Goal: Task Accomplishment & Management: Manage account settings

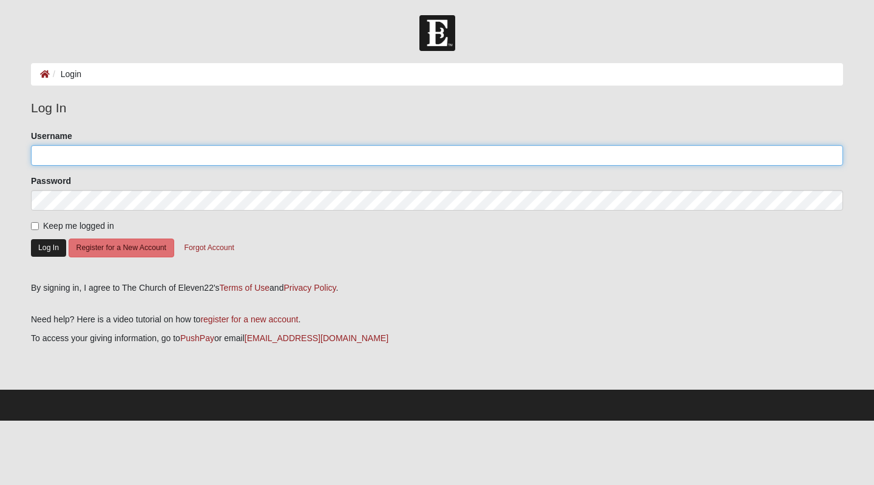
type input "KathyGJones"
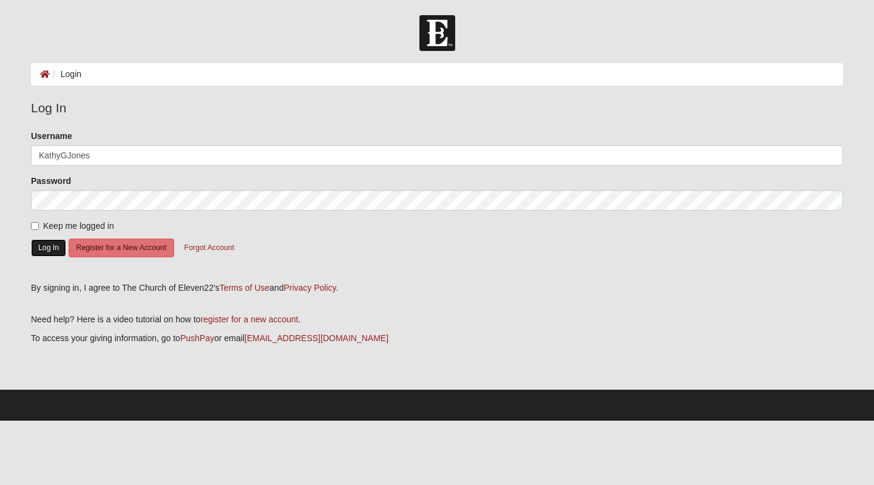
click at [49, 242] on button "Log In" at bounding box center [48, 248] width 35 height 18
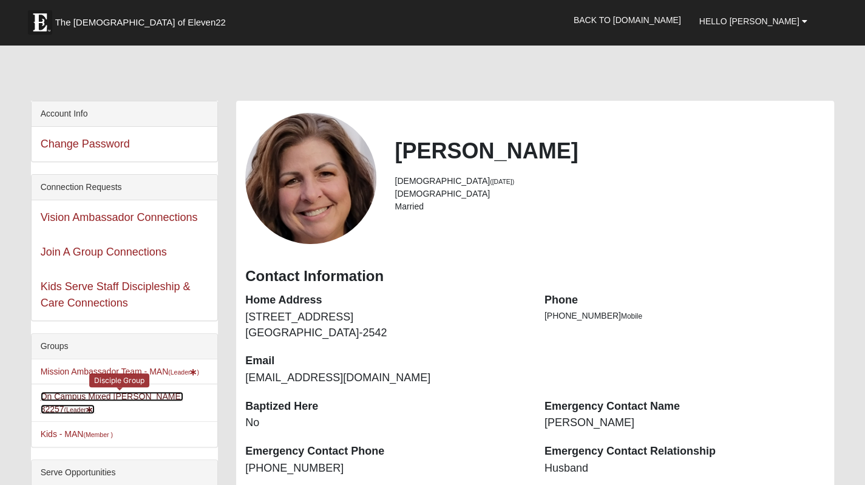
click at [95, 393] on link "On Campus Mixed Jones 32257 (Leader )" at bounding box center [112, 402] width 143 height 22
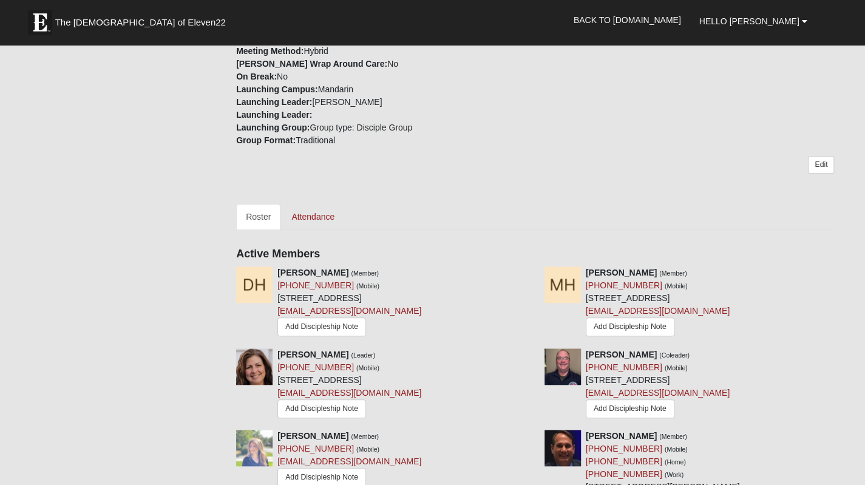
scroll to position [485, 0]
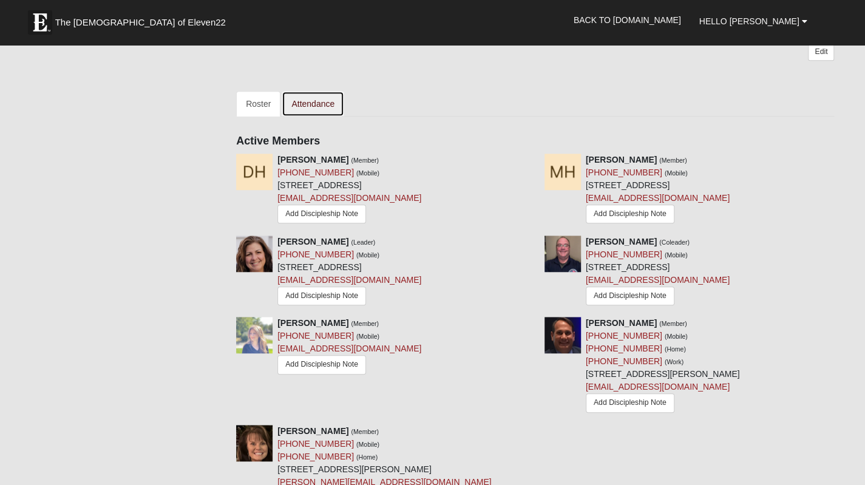
click at [318, 101] on link "Attendance" at bounding box center [313, 103] width 63 height 25
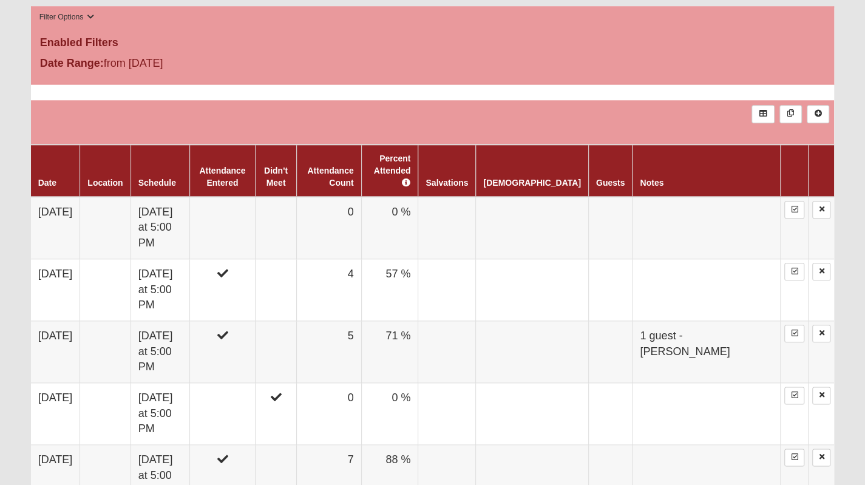
scroll to position [668, 0]
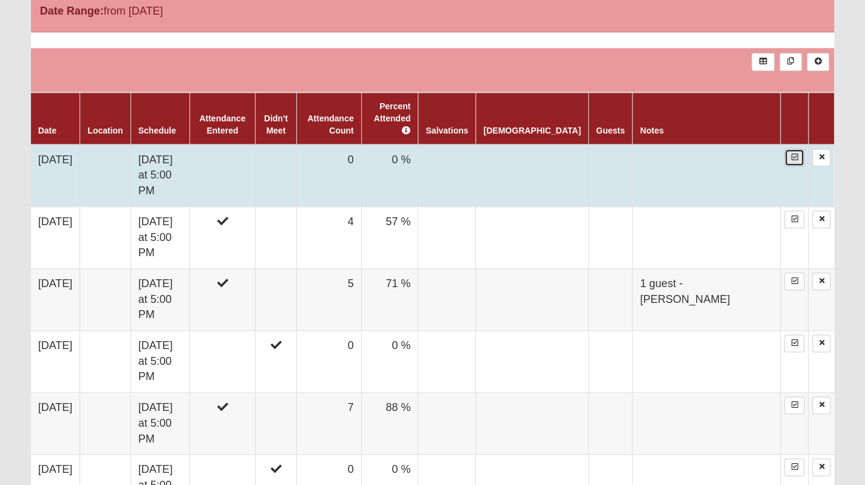
click at [791, 154] on icon at bounding box center [794, 157] width 7 height 7
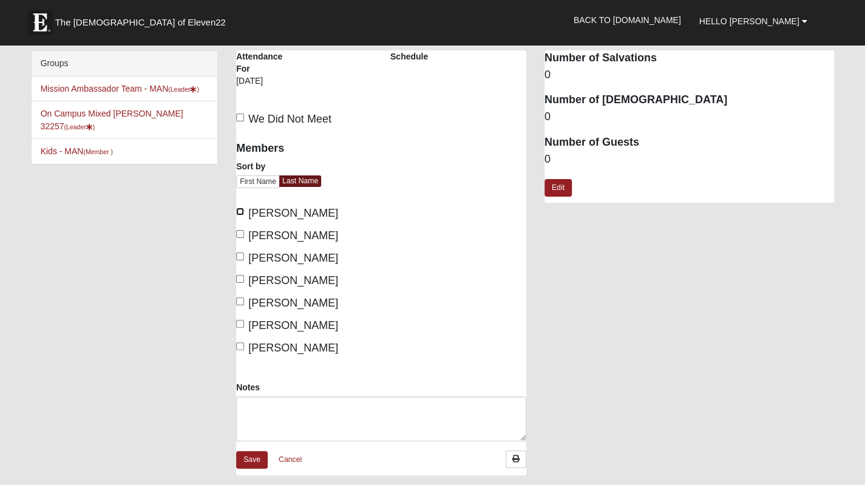
click at [242, 210] on input "Hansen, Denise" at bounding box center [240, 212] width 8 height 8
checkbox input "true"
click at [240, 235] on input "Hansen, Mark" at bounding box center [240, 234] width 8 height 8
checkbox input "true"
click at [240, 258] on input "[PERSON_NAME]" at bounding box center [240, 256] width 8 height 8
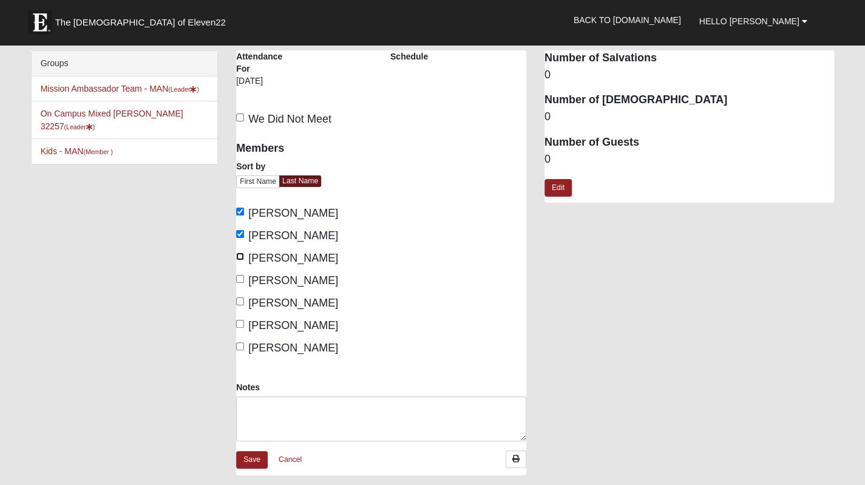
checkbox input "true"
click at [239, 303] on input "Mincheva, Aneta" at bounding box center [240, 301] width 8 height 8
checkbox input "true"
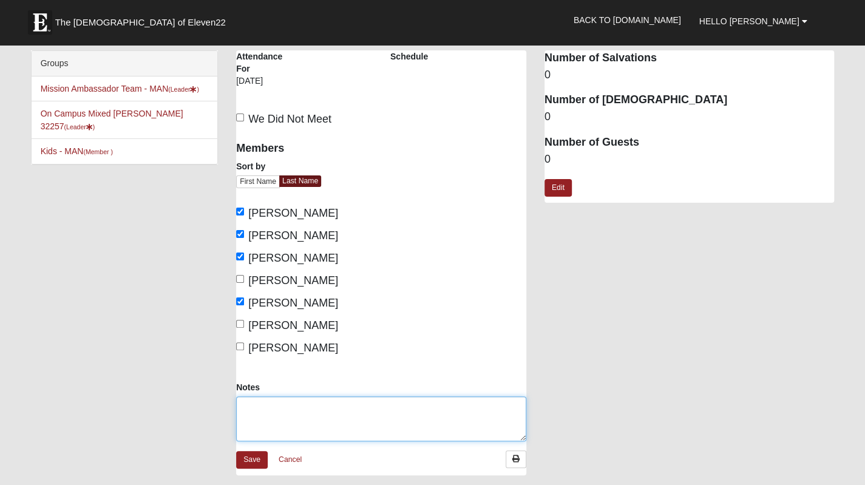
click at [255, 416] on textarea "Notes" at bounding box center [381, 418] width 290 height 45
type textarea "1 guest - [PERSON_NAME]"
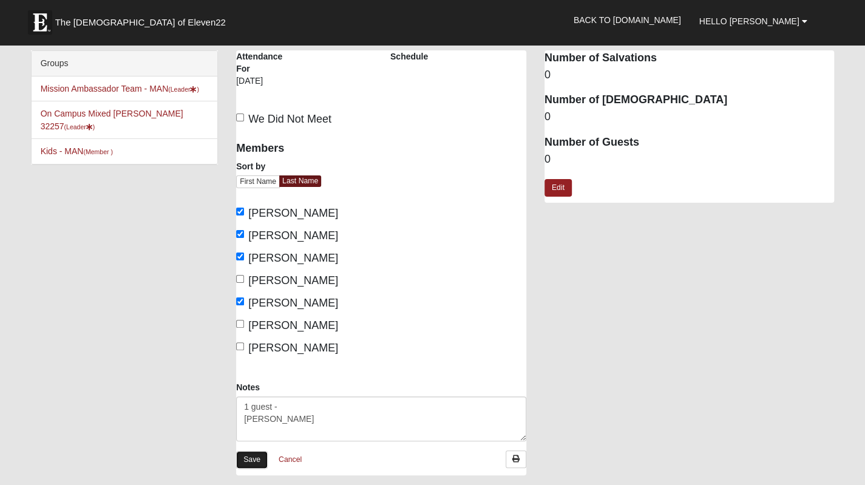
click at [250, 456] on link "Save" at bounding box center [252, 460] width 32 height 18
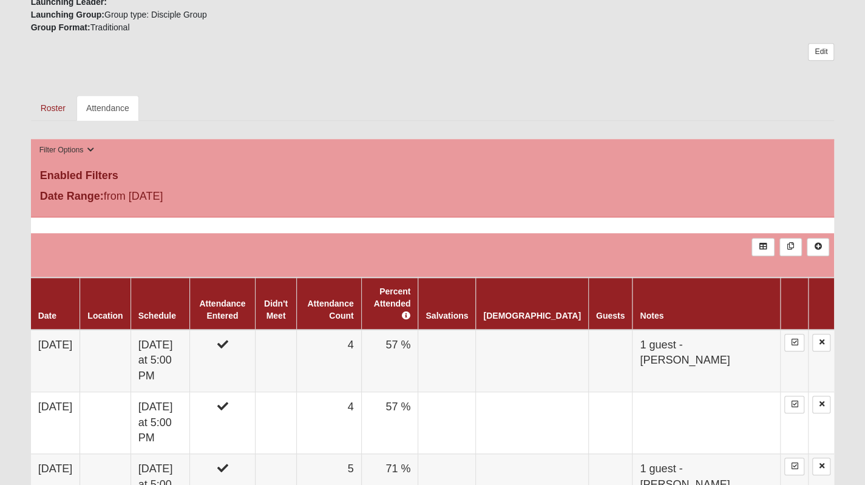
scroll to position [607, 0]
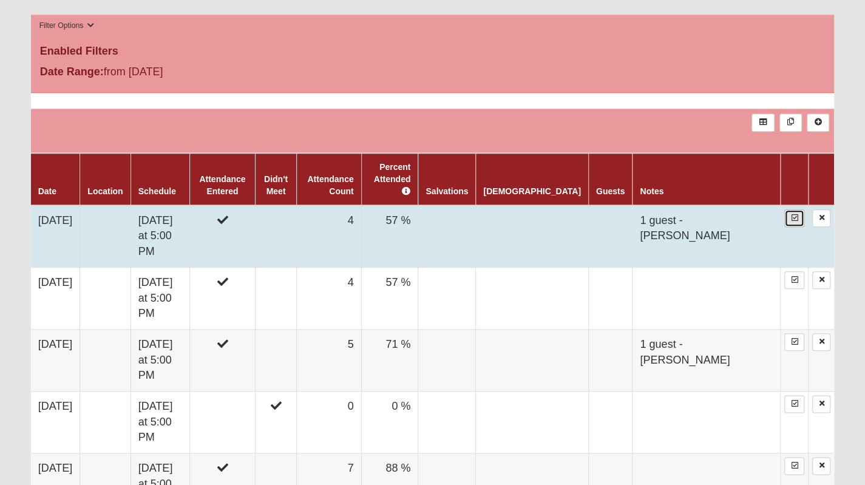
click at [796, 214] on icon at bounding box center [794, 217] width 7 height 7
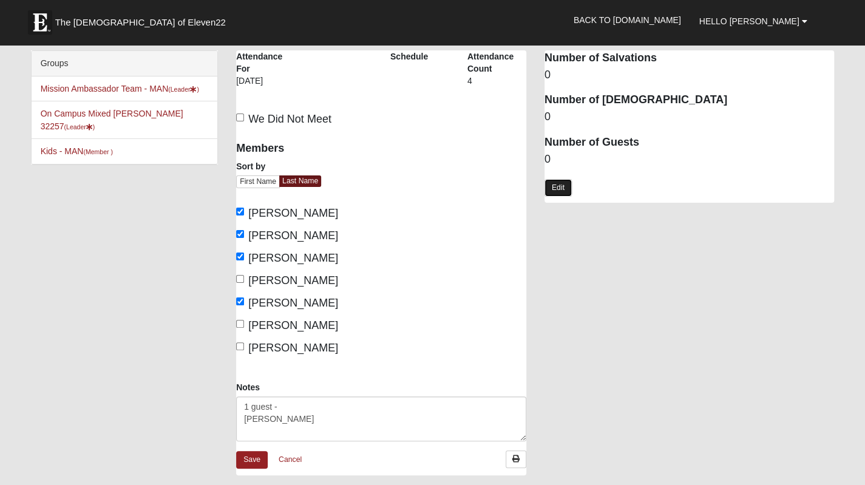
click at [566, 188] on link "Edit" at bounding box center [557, 188] width 27 height 18
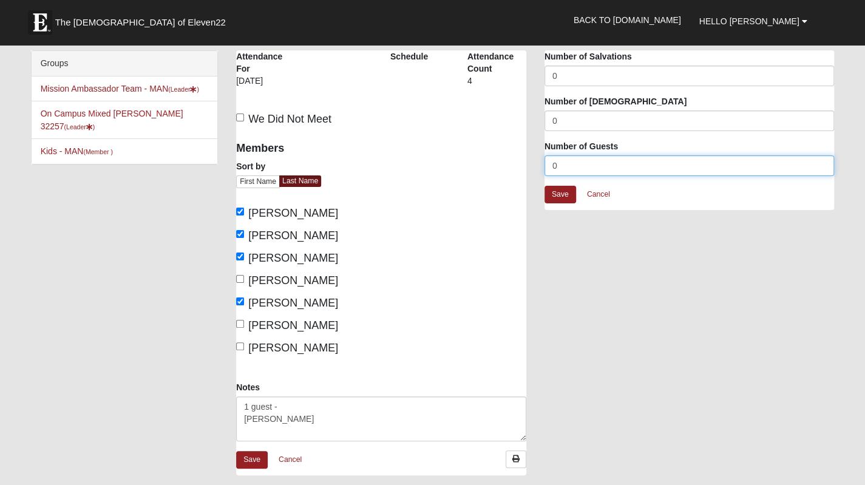
drag, startPoint x: 564, startPoint y: 163, endPoint x: 544, endPoint y: 166, distance: 20.9
click at [544, 166] on input "0" at bounding box center [689, 165] width 290 height 21
type input "1"
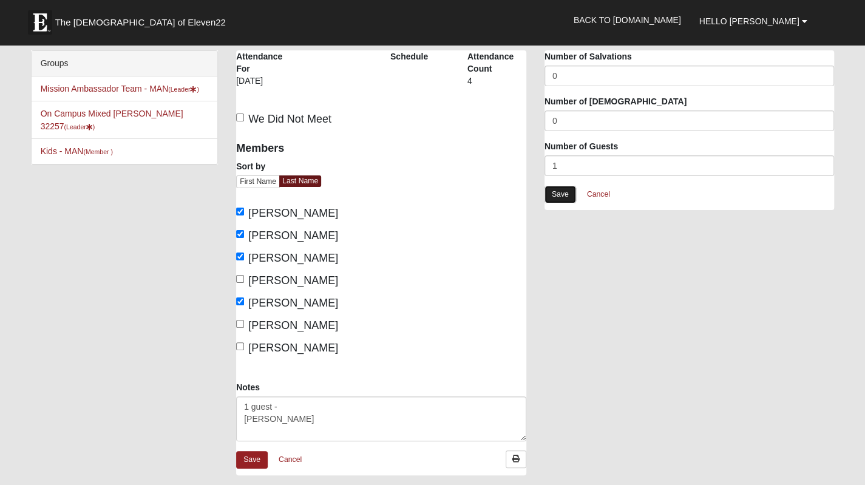
click at [570, 197] on link "Save" at bounding box center [560, 195] width 32 height 18
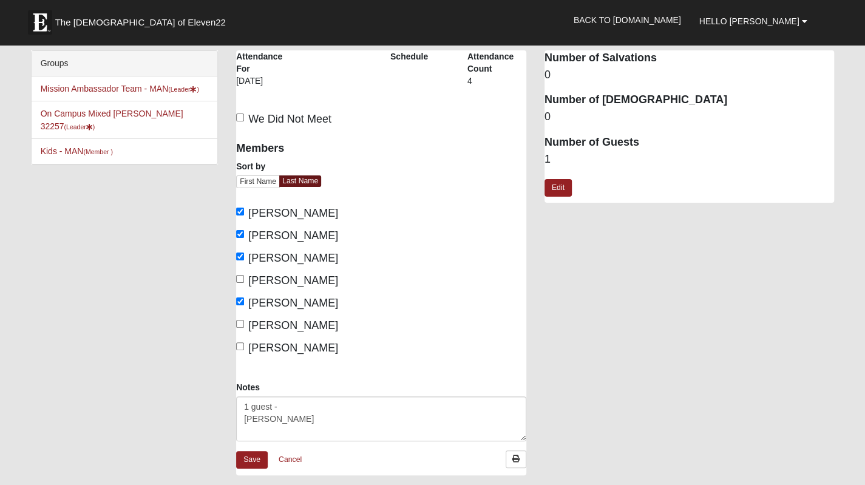
click at [689, 314] on div "On Campus Mixed Jones 32257 Attendance Attendance For 9/7/2025 Schedule Attenda…" at bounding box center [535, 268] width 616 height 437
drag, startPoint x: 220, startPoint y: 509, endPoint x: 209, endPoint y: 509, distance: 10.3
click at [209, 484] on html "The Church of Eleven22 Hello Kathy My Account Log Out Back to COE22.com" at bounding box center [432, 366] width 865 height 733
click at [261, 458] on link "Save" at bounding box center [252, 460] width 32 height 18
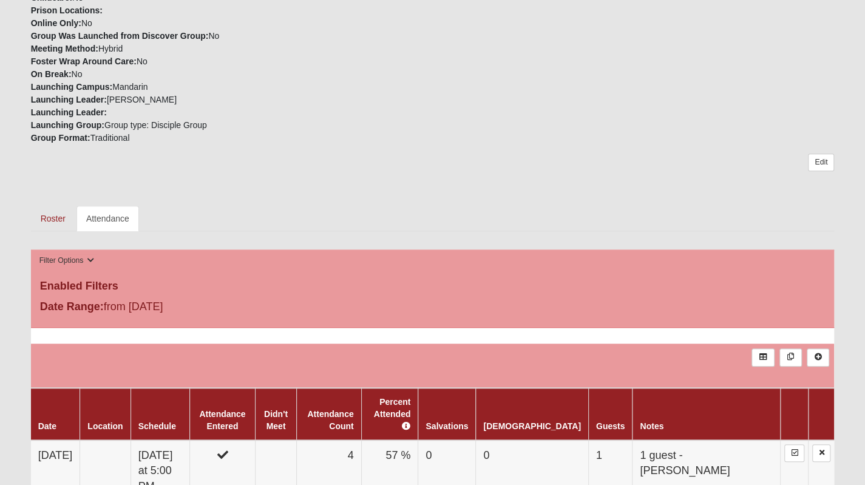
scroll to position [546, 0]
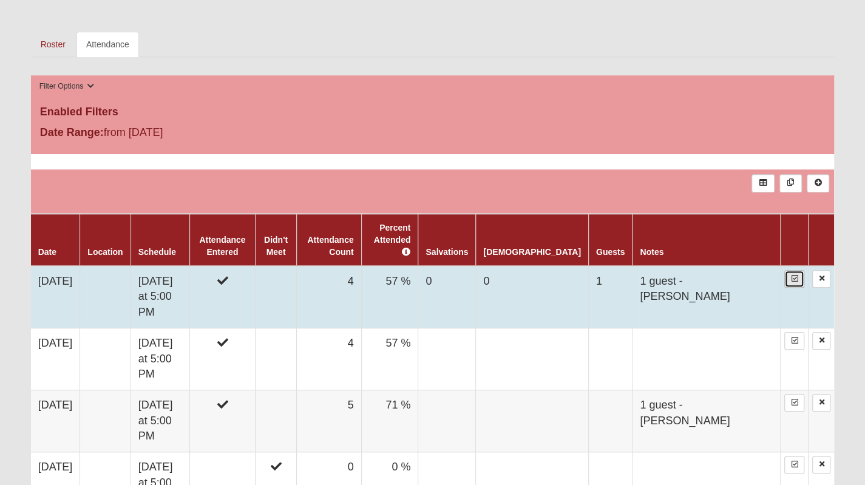
click at [796, 275] on icon at bounding box center [794, 278] width 7 height 7
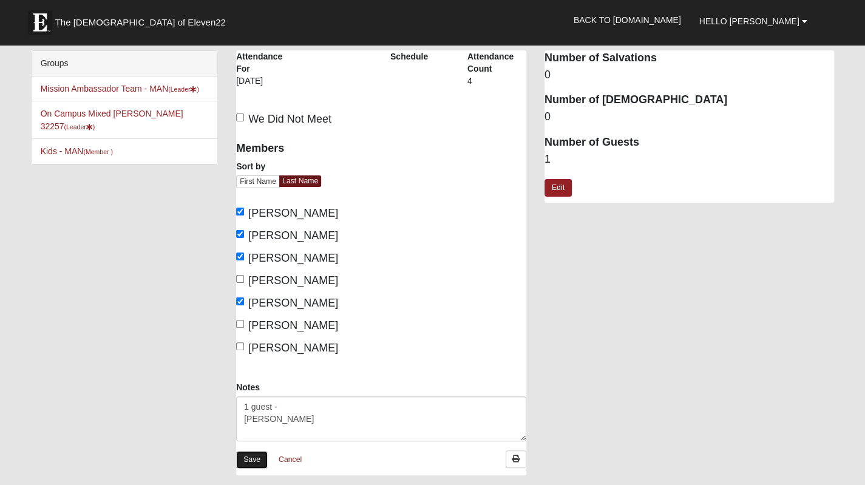
click at [250, 455] on link "Save" at bounding box center [252, 460] width 32 height 18
